Goal: Download file/media

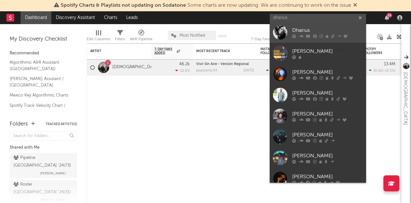
type input "dharius"
click at [305, 27] on div "Dharius" at bounding box center [327, 31] width 71 height 8
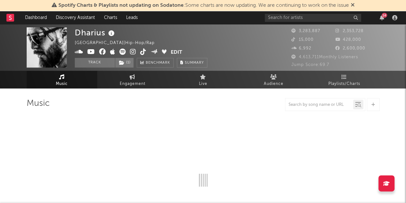
select select "6m"
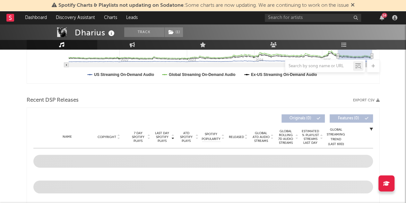
scroll to position [183, 0]
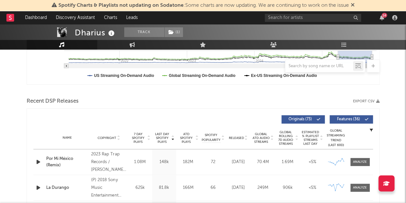
click at [371, 98] on div "Recent DSP Releases Export CSV" at bounding box center [203, 101] width 353 height 11
click at [370, 99] on button "Export CSV" at bounding box center [366, 101] width 27 height 4
